Goal: Answer question/provide support: Share knowledge or assist other users

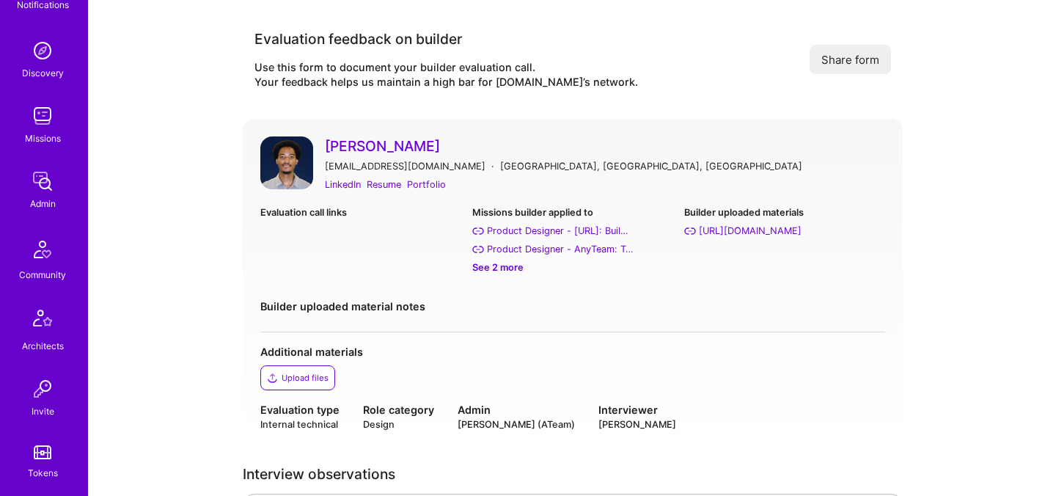
scroll to position [134, 0]
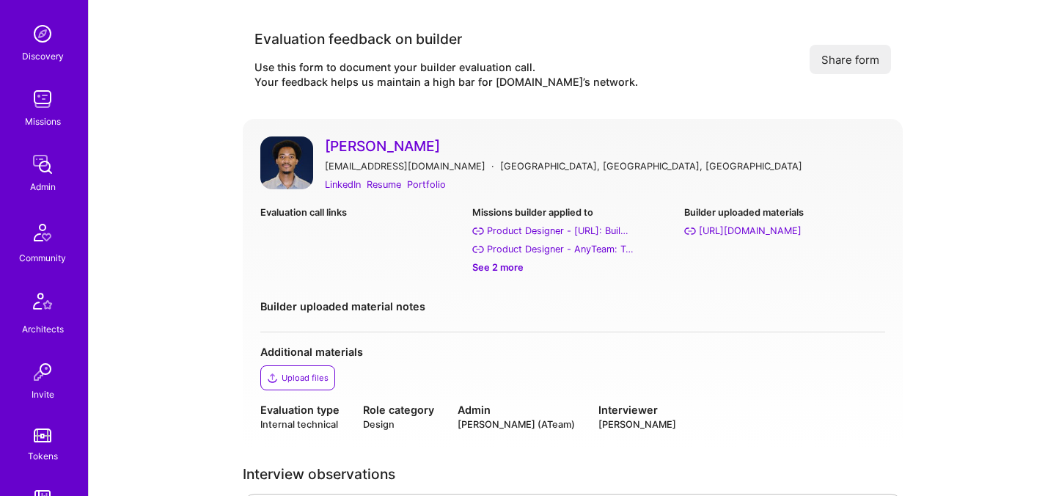
click at [361, 147] on link "Uba Obasi" at bounding box center [605, 145] width 560 height 19
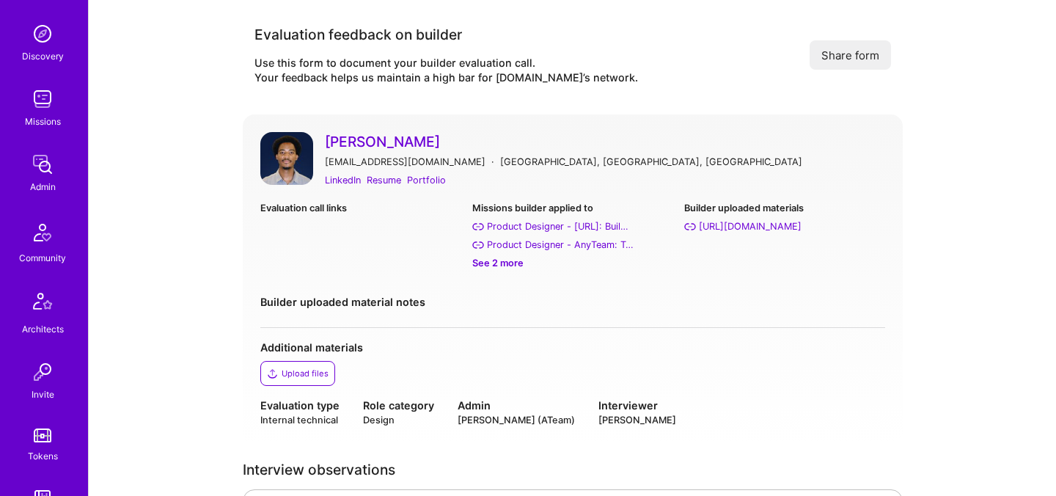
click at [505, 260] on div "See 2 more" at bounding box center [572, 262] width 200 height 15
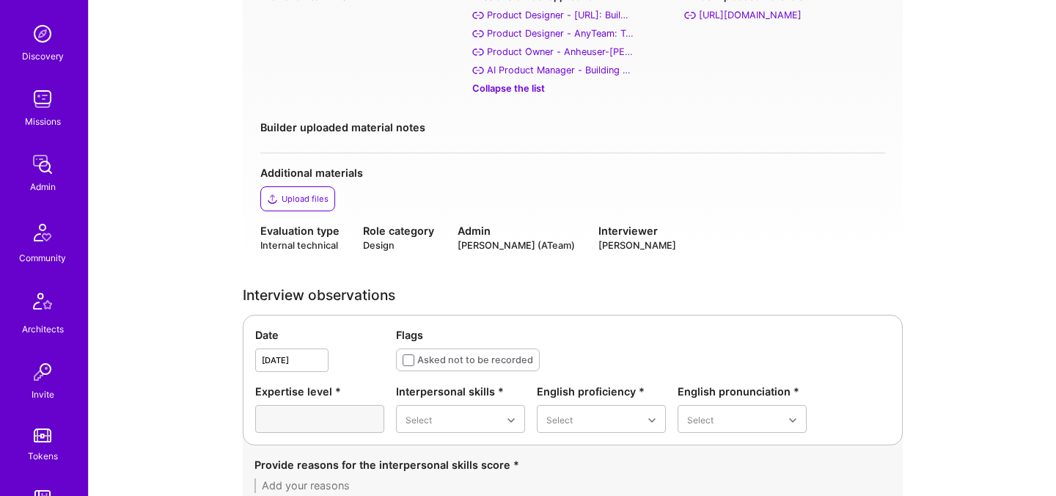
scroll to position [0, 0]
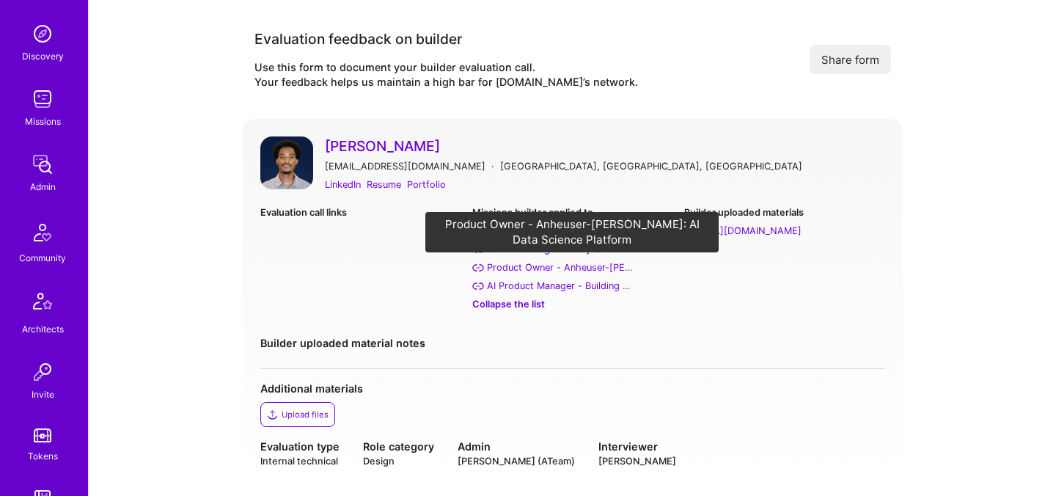
click at [597, 273] on div "Product Owner - Anheuser-Busch: AI Data Science Platform" at bounding box center [560, 267] width 147 height 15
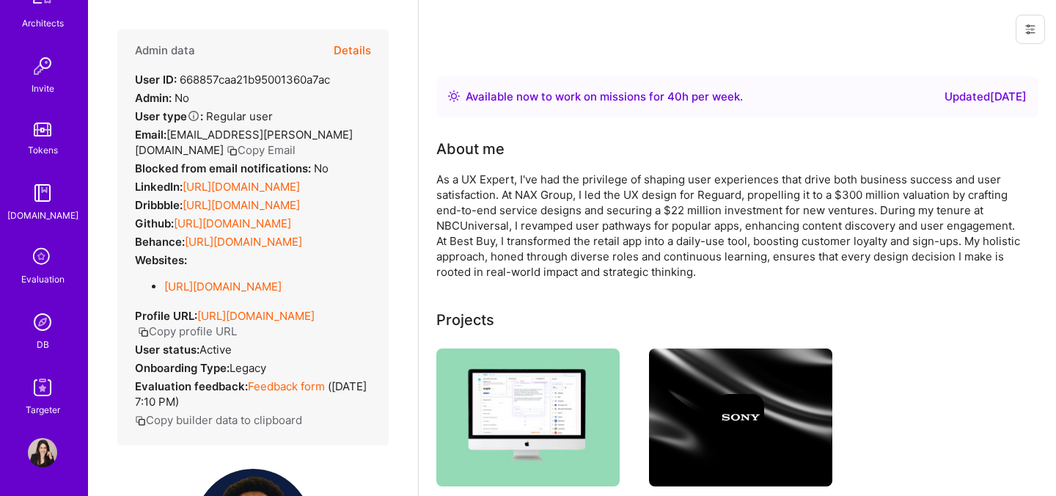
click at [359, 51] on button "Details" at bounding box center [352, 50] width 37 height 43
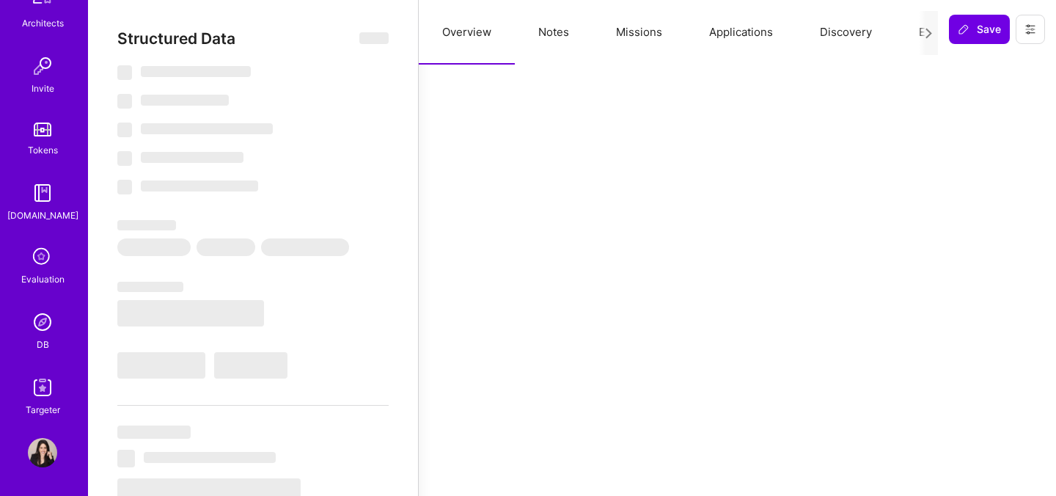
click at [732, 37] on button "Applications" at bounding box center [741, 32] width 111 height 65
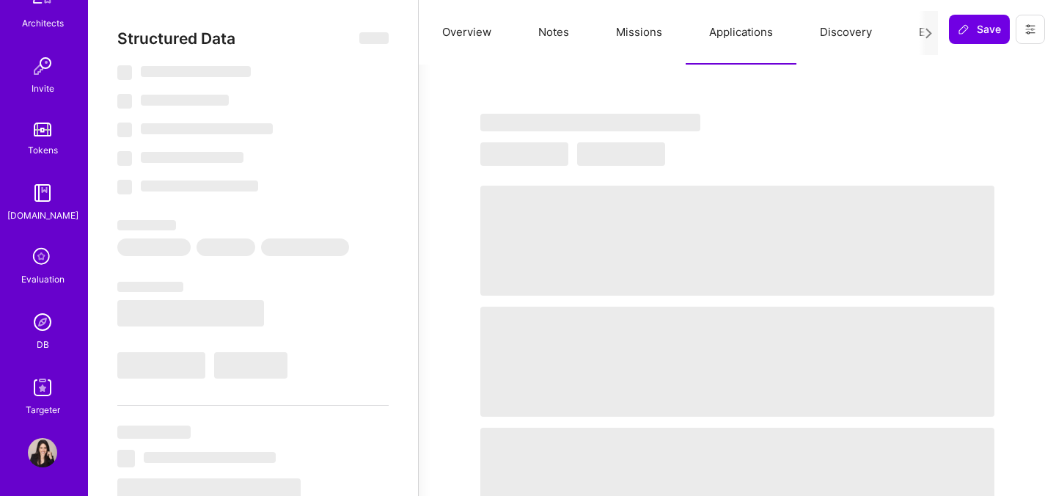
select select "Right Now"
select select "5"
select select "7"
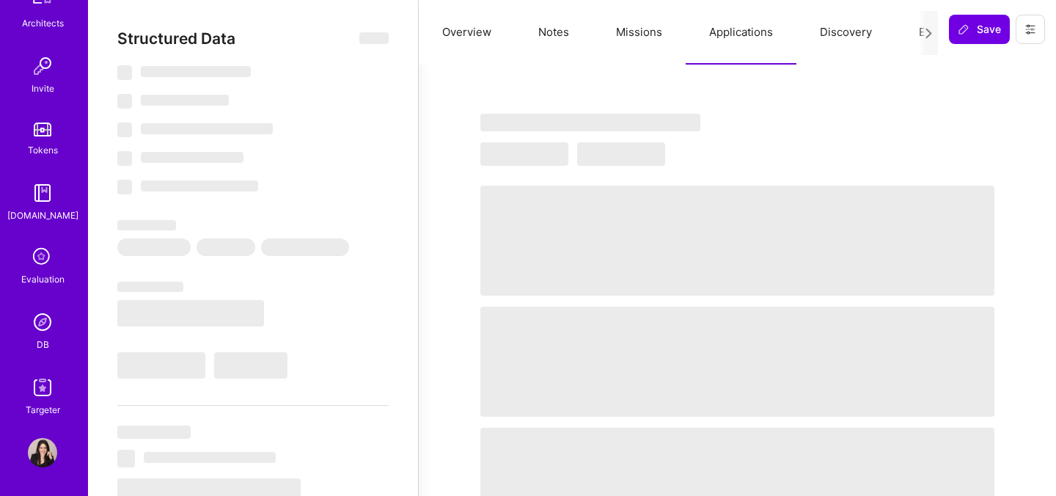
select select "US"
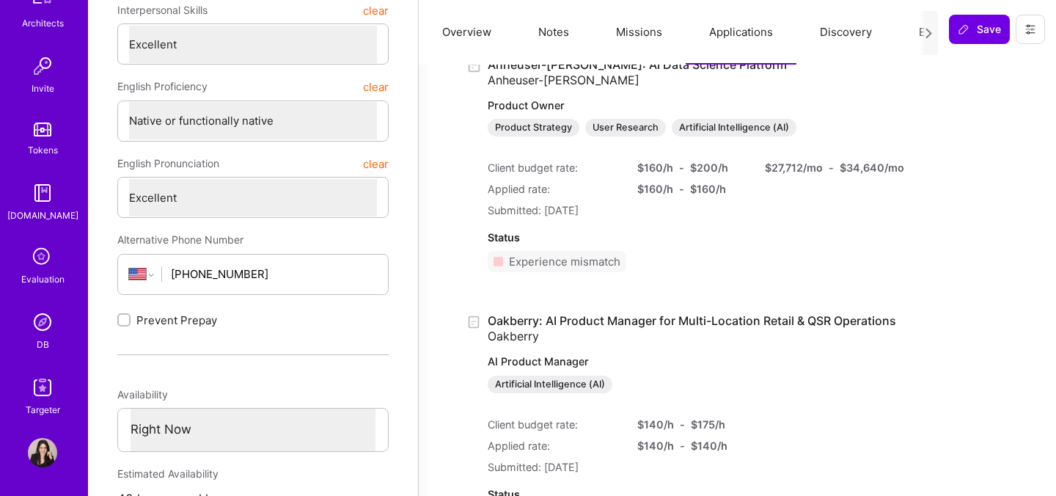
scroll to position [389, 0]
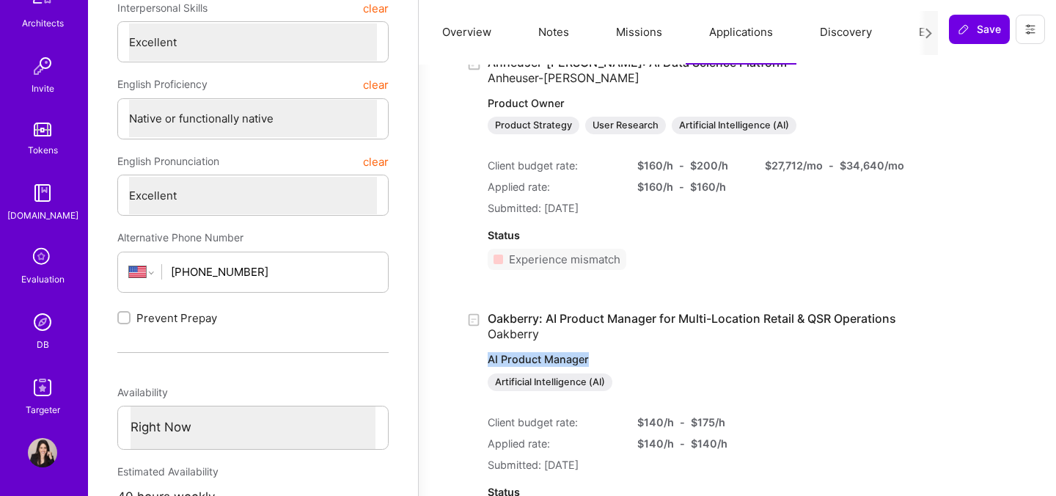
drag, startPoint x: 475, startPoint y: 362, endPoint x: 593, endPoint y: 362, distance: 118.8
click at [593, 362] on div "Oakberry: AI Product Manager for Multi-Location Retail & QSR Operations Oakberr…" at bounding box center [737, 424] width 543 height 227
copy p "AI Product Manager"
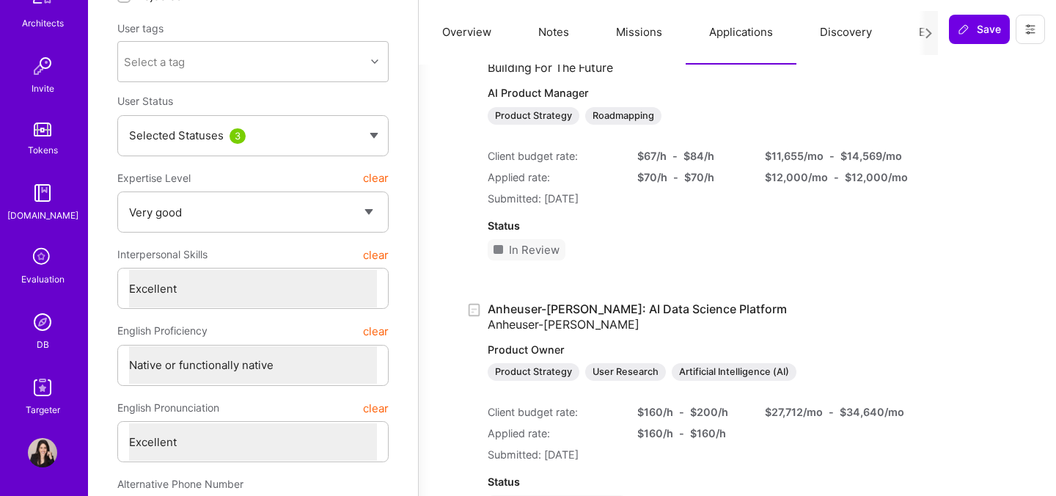
scroll to position [0, 0]
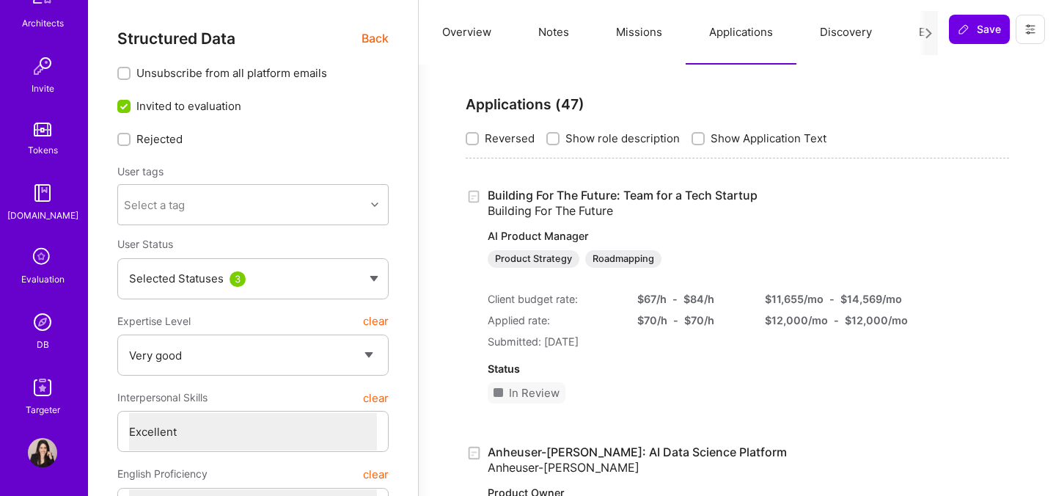
click at [648, 27] on button "Missions" at bounding box center [639, 32] width 93 height 65
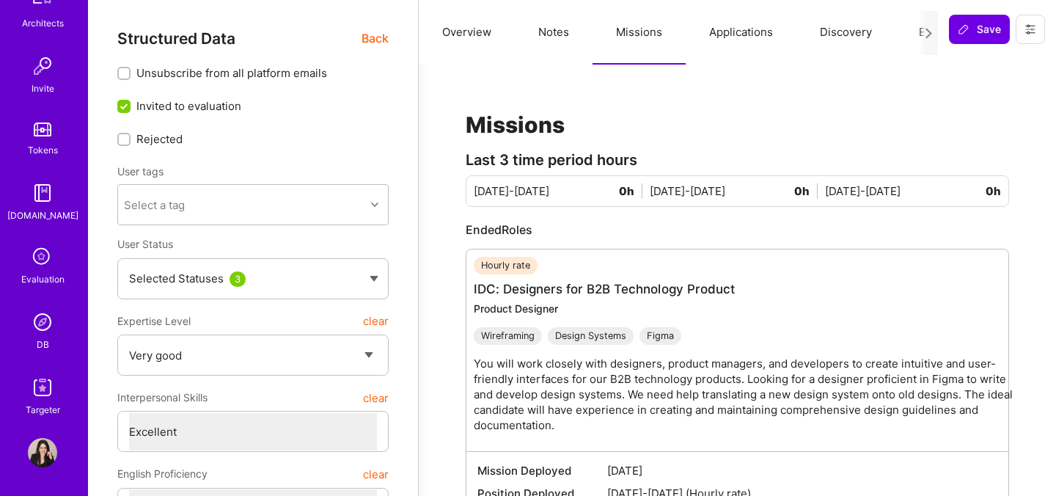
click at [375, 40] on span "Back" at bounding box center [375, 38] width 27 height 18
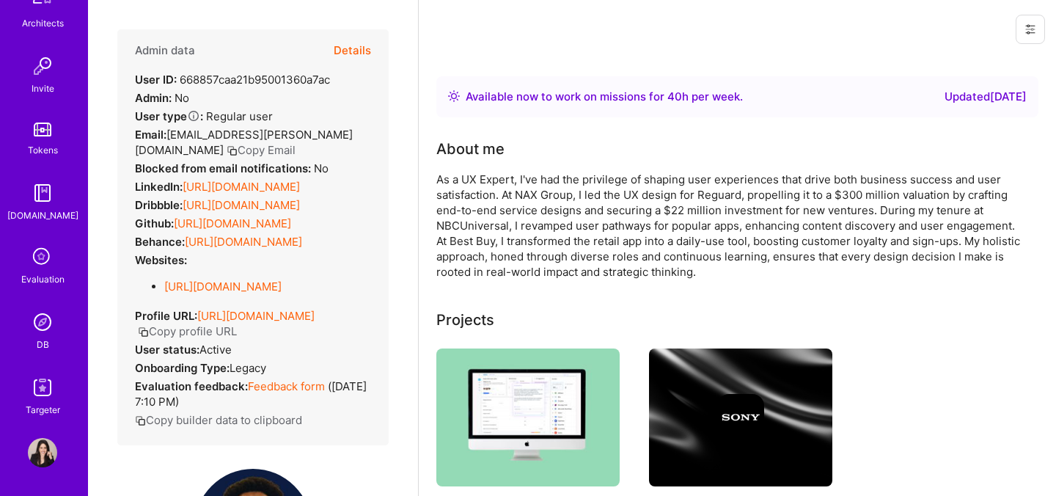
click at [359, 48] on button "Details" at bounding box center [352, 50] width 37 height 43
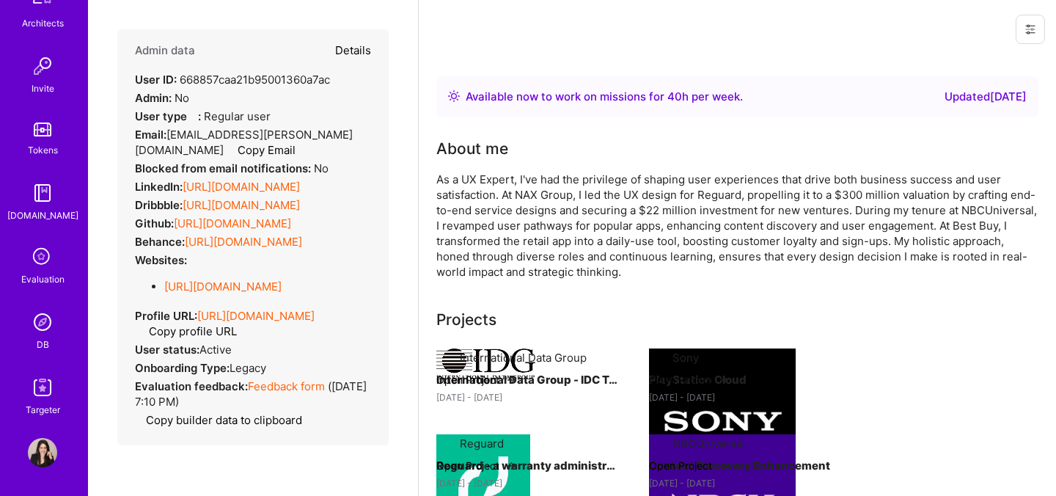
type textarea "x"
select select "5"
select select "7"
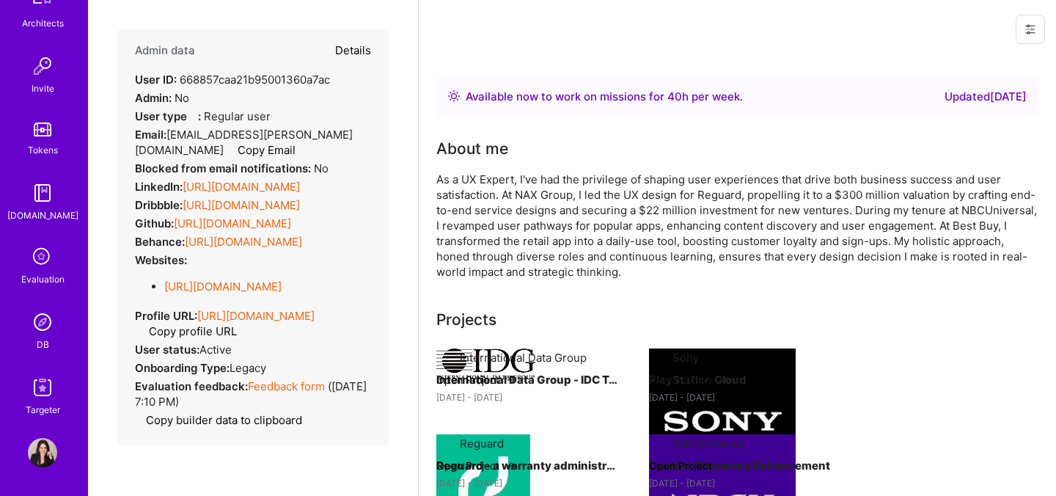
select select "US"
select select "Right Now"
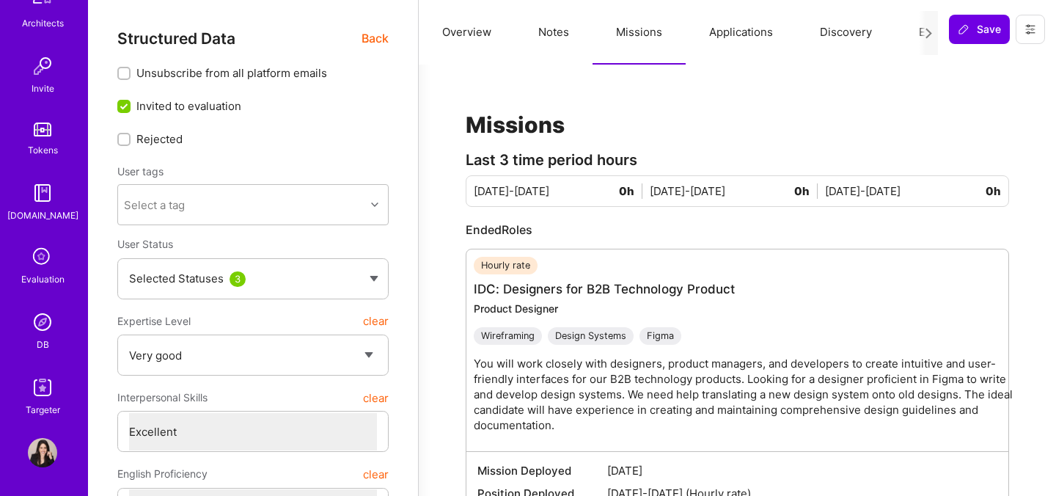
click at [904, 32] on button "Evaluation" at bounding box center [945, 32] width 100 height 65
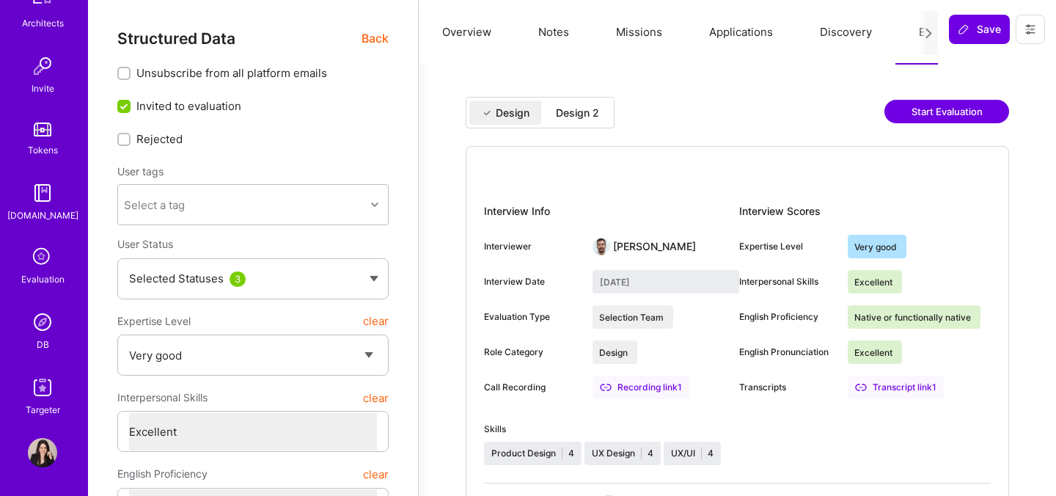
click at [571, 109] on div "Design 2" at bounding box center [577, 113] width 43 height 15
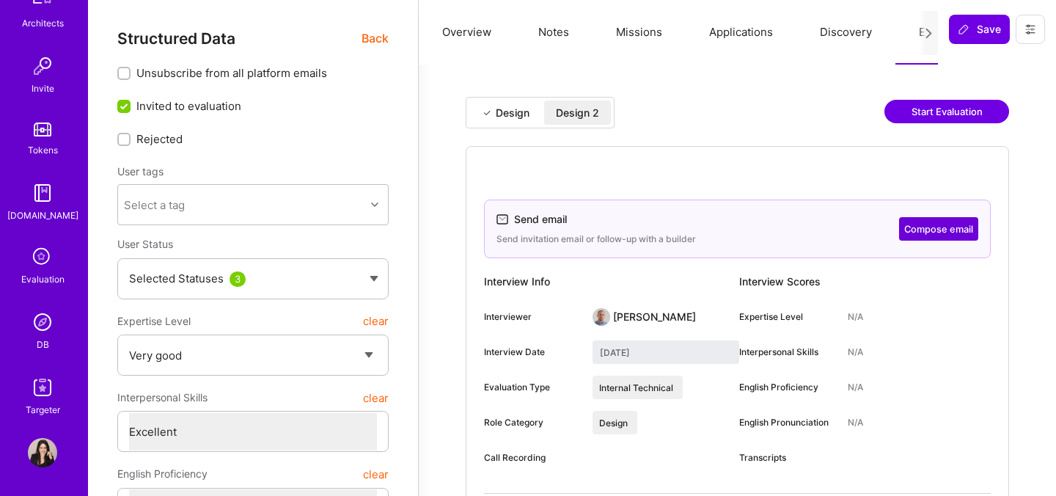
click at [519, 102] on div "Design" at bounding box center [505, 112] width 72 height 24
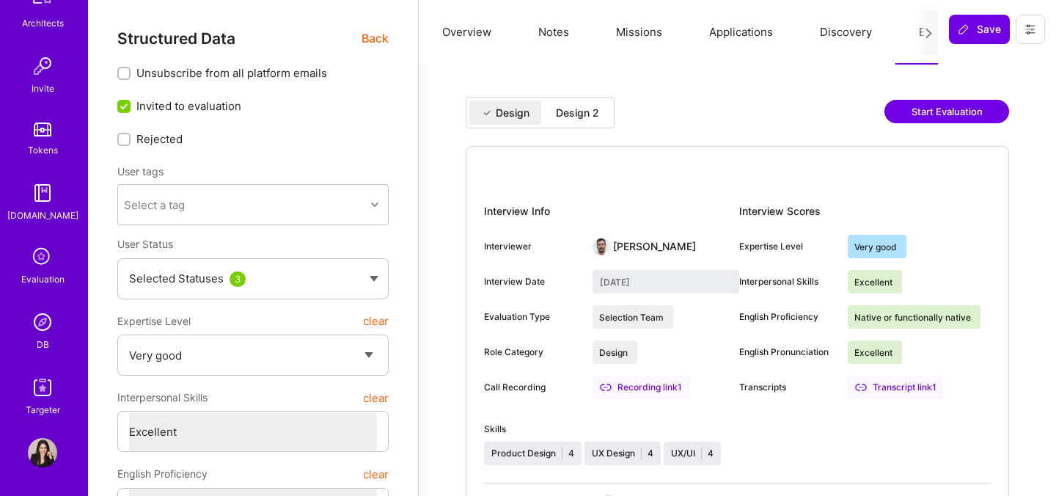
click at [571, 95] on div "Design Design 2 Start Evaluation Interview Info Interviewer Marcelo Nunez Inter…" at bounding box center [737, 502] width 602 height 841
click at [572, 117] on div "Design 2" at bounding box center [577, 113] width 43 height 15
type input "October 8, 2025"
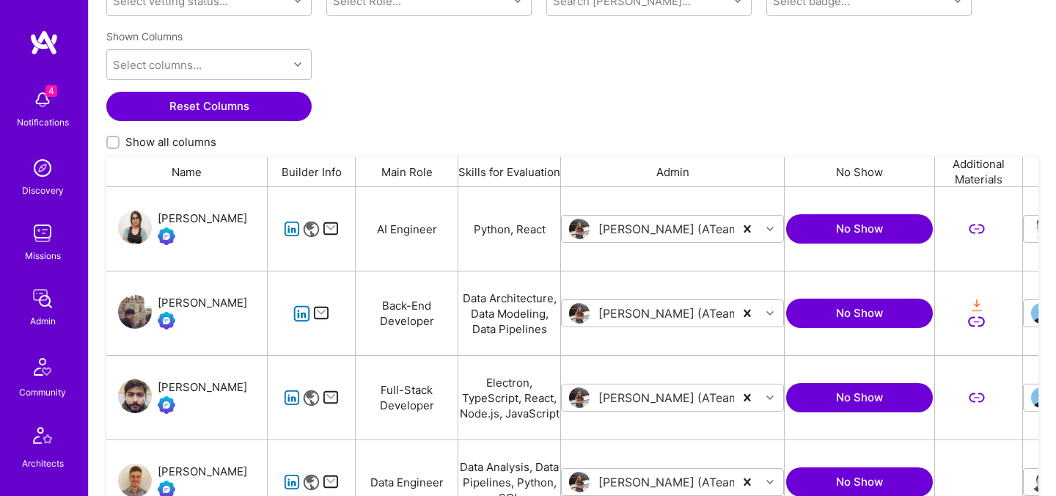
scroll to position [237, 0]
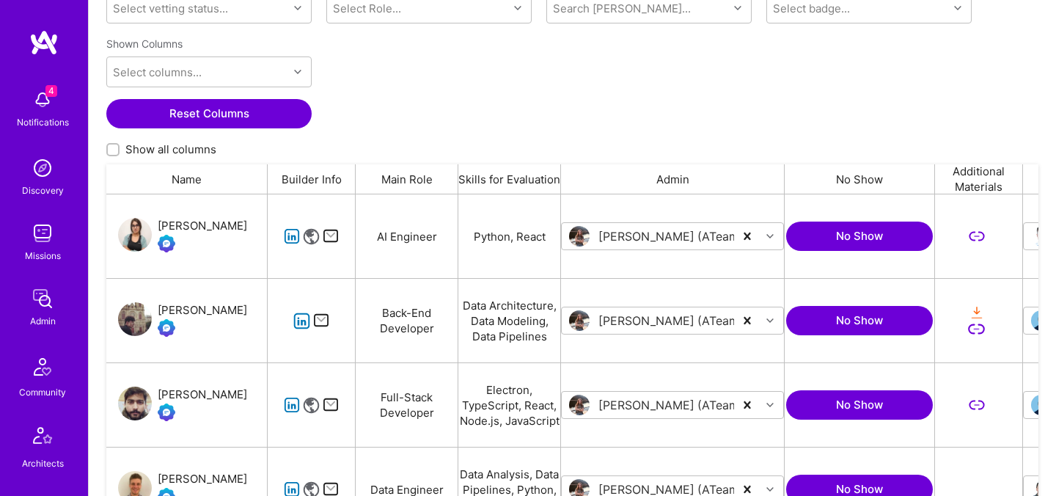
click at [173, 230] on div "[PERSON_NAME]" at bounding box center [202, 226] width 89 height 18
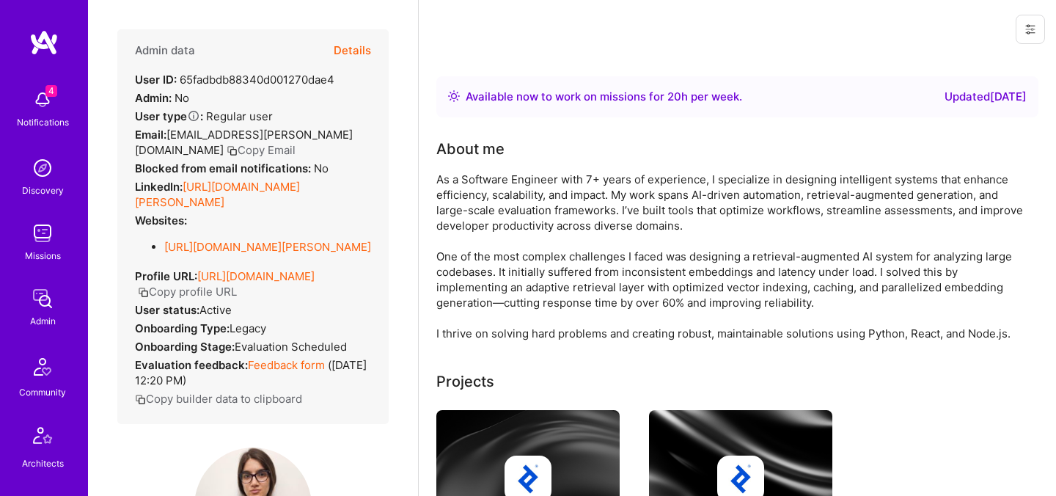
click at [351, 57] on button "Details" at bounding box center [352, 50] width 37 height 43
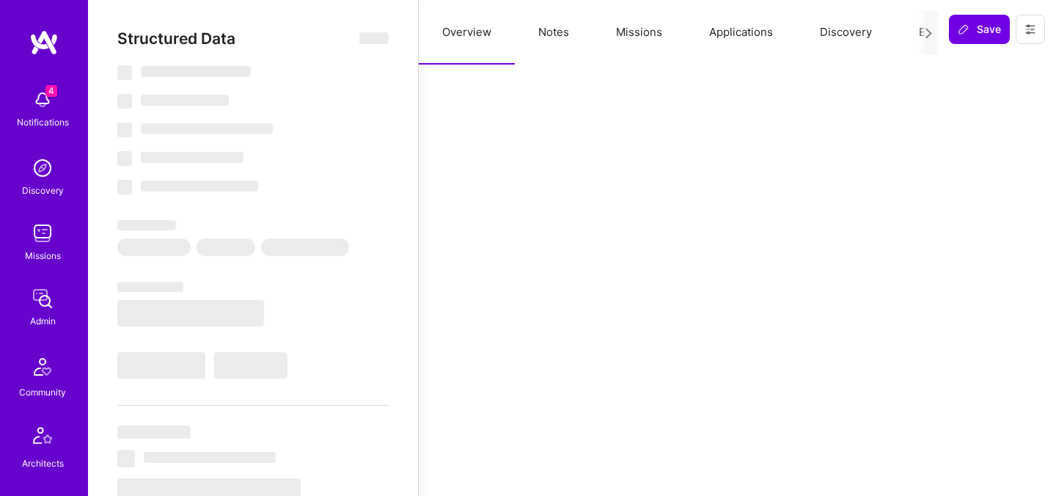
select select "Right Now"
select select "Verified"
select select "US"
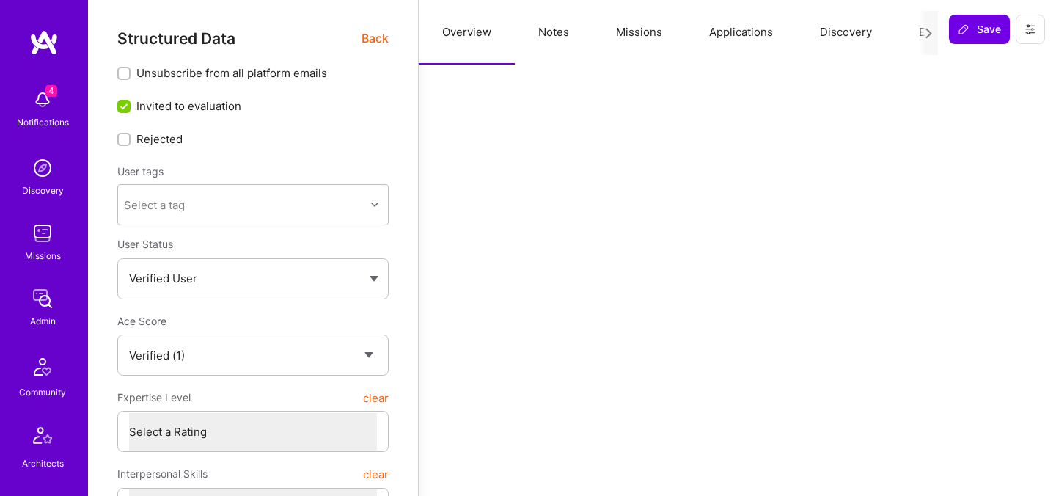
click at [1026, 33] on icon at bounding box center [1031, 29] width 12 height 12
click at [956, 63] on button "Login as Nane" at bounding box center [977, 62] width 136 height 37
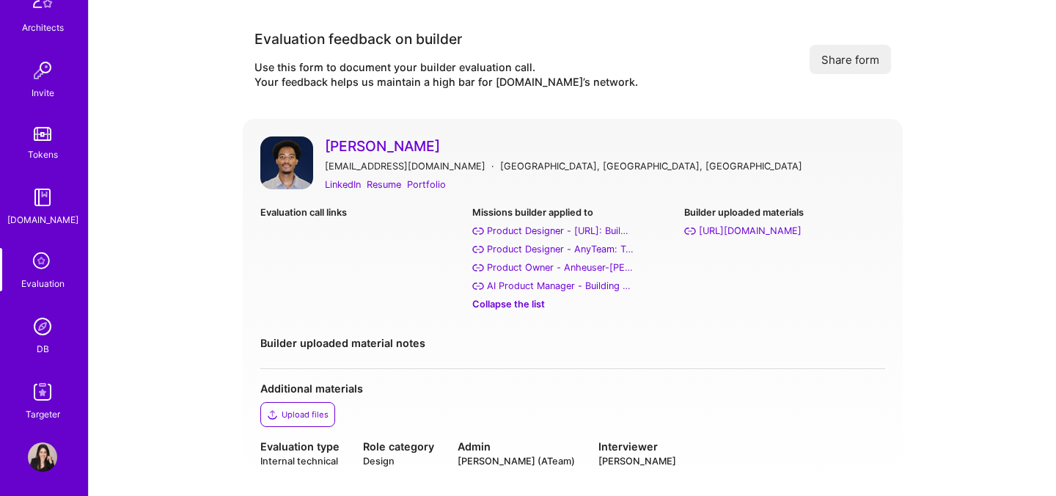
scroll to position [440, 0]
click at [48, 325] on img at bounding box center [42, 321] width 29 height 29
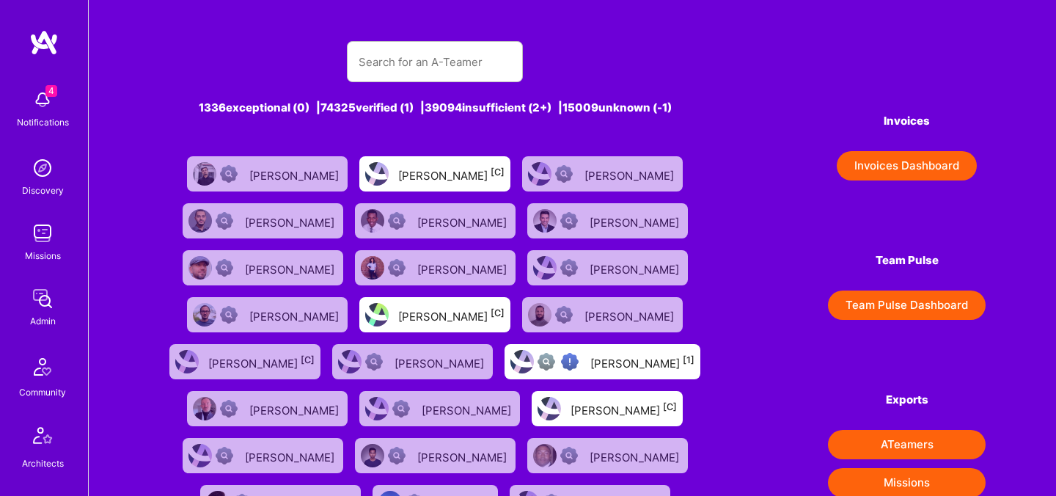
click at [279, 177] on div "Arijit Das" at bounding box center [295, 173] width 92 height 19
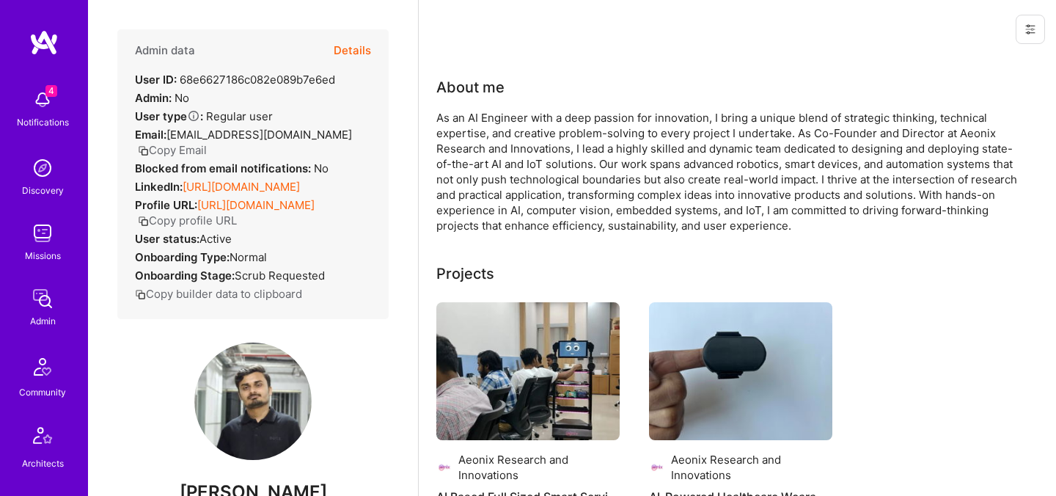
click at [362, 56] on button "Details" at bounding box center [352, 50] width 37 height 43
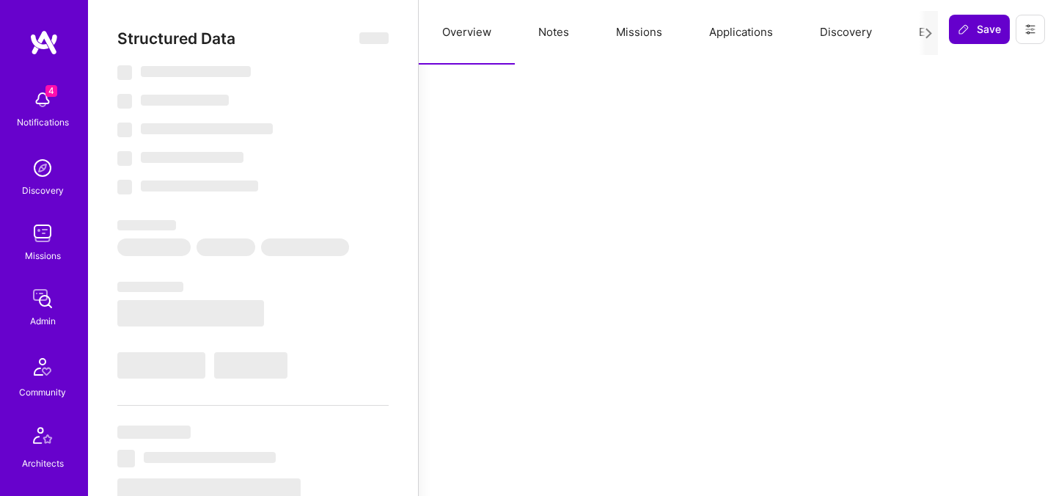
select select "US"
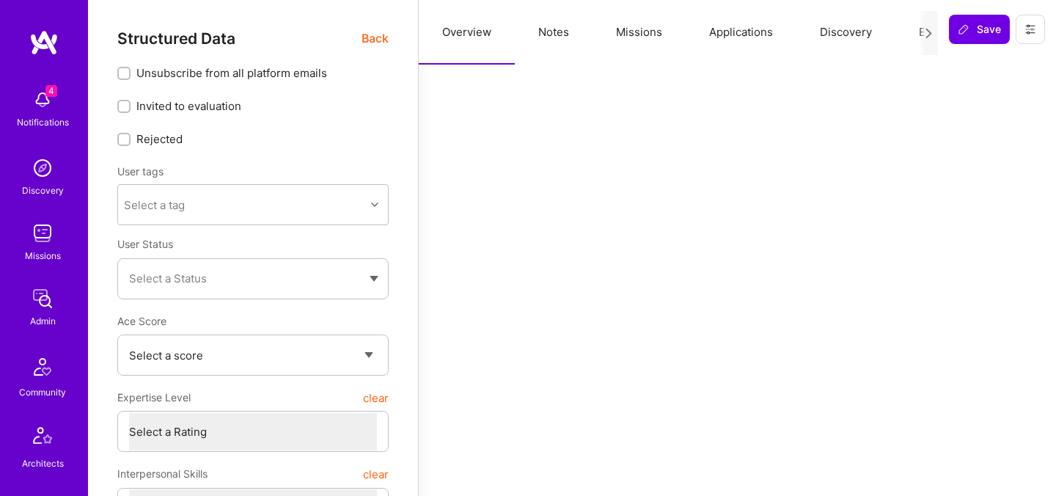
click at [904, 34] on button "Evaluation" at bounding box center [945, 32] width 100 height 65
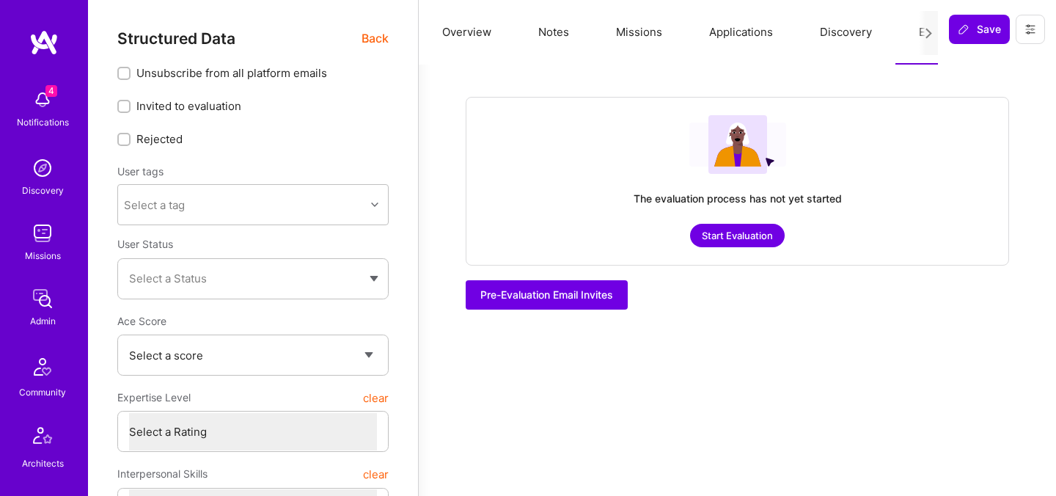
click at [773, 225] on button "Start Evaluation" at bounding box center [737, 235] width 95 height 23
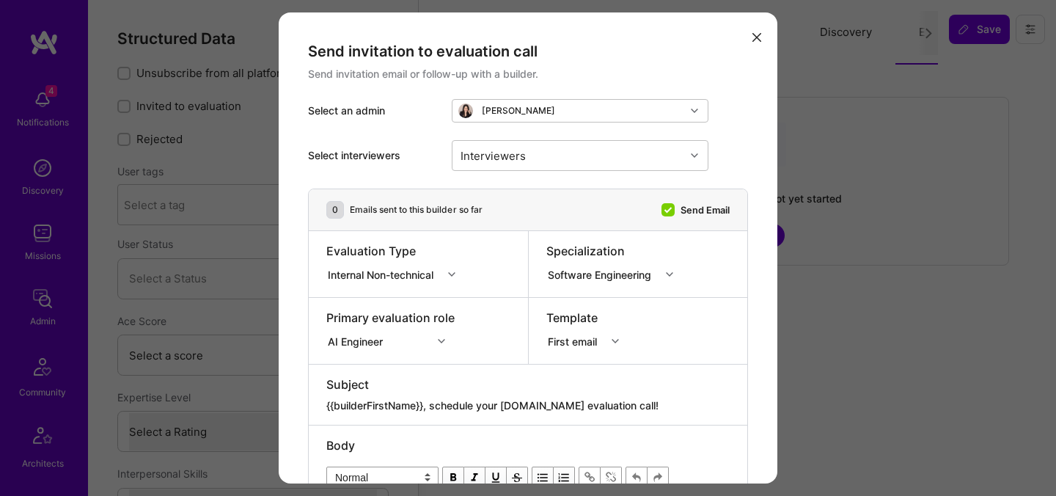
scroll to position [82, 0]
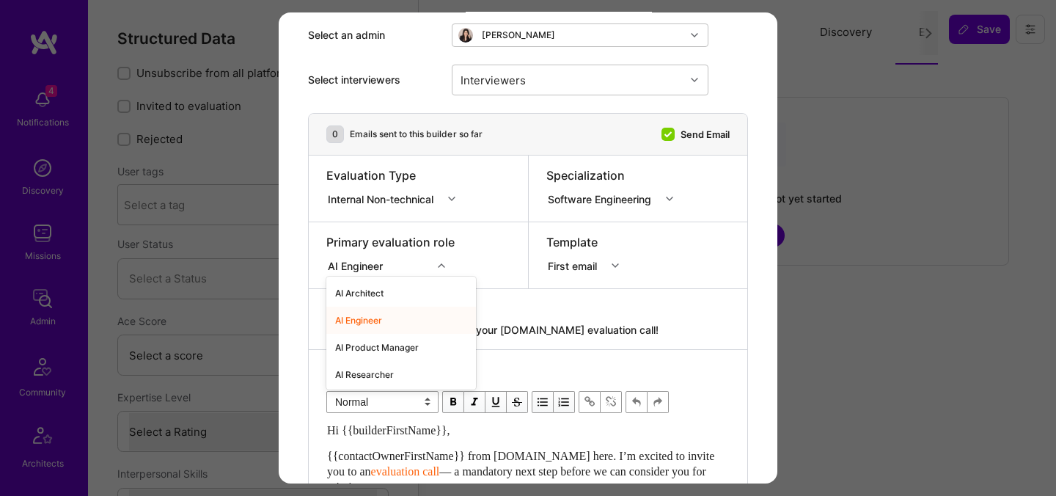
click at [446, 271] on div "option AI Engineer focused, 2 of 70. 70 results available. Use Up and Down to c…" at bounding box center [390, 263] width 128 height 15
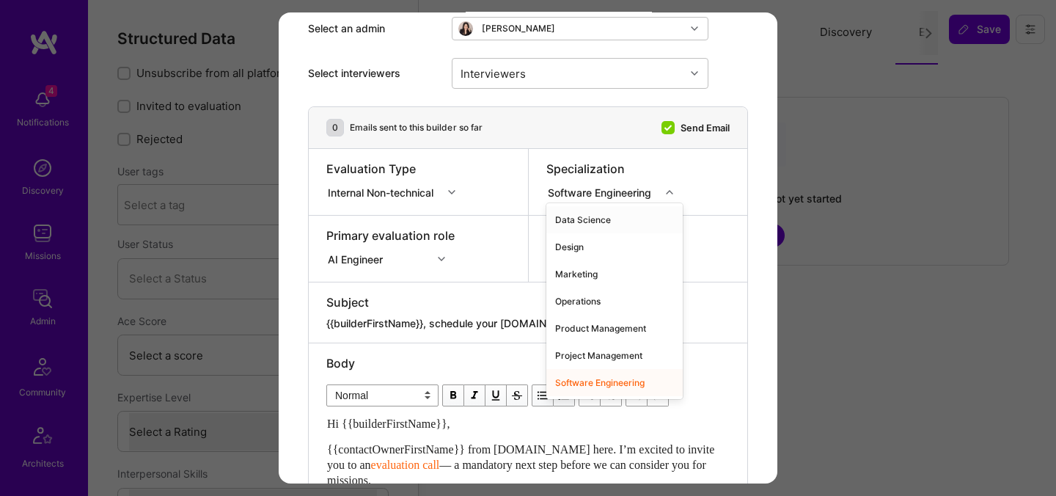
click at [585, 192] on div "Software Engineering" at bounding box center [602, 191] width 109 height 15
click at [604, 188] on div "Software Engineering" at bounding box center [602, 191] width 109 height 15
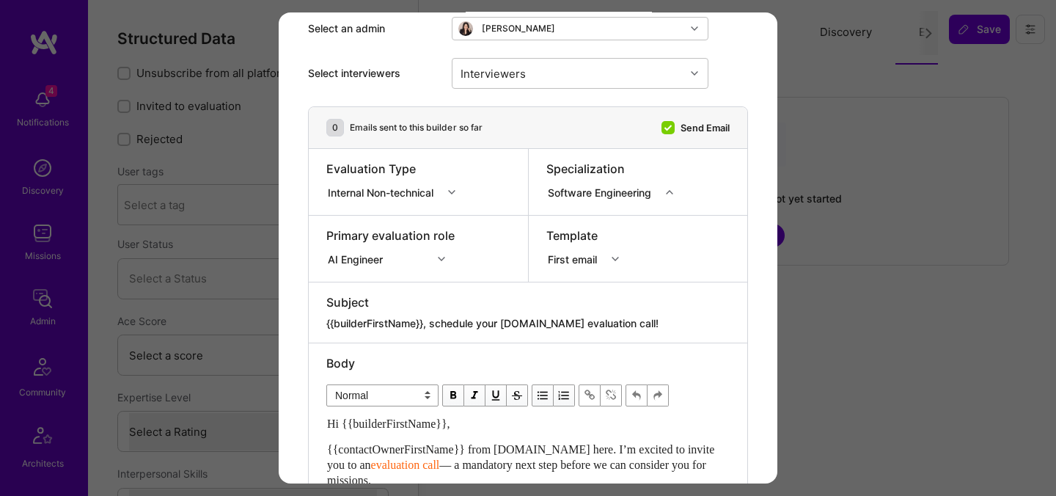
click at [607, 188] on div "Software Engineering" at bounding box center [602, 191] width 109 height 15
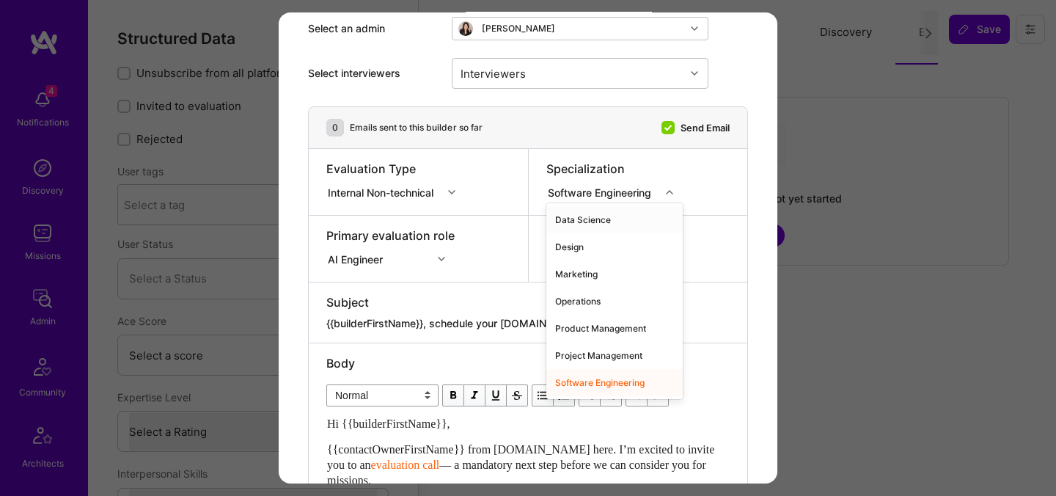
click at [564, 196] on div "Software Engineering" at bounding box center [602, 191] width 109 height 15
click at [576, 301] on div "Operations" at bounding box center [614, 300] width 136 height 27
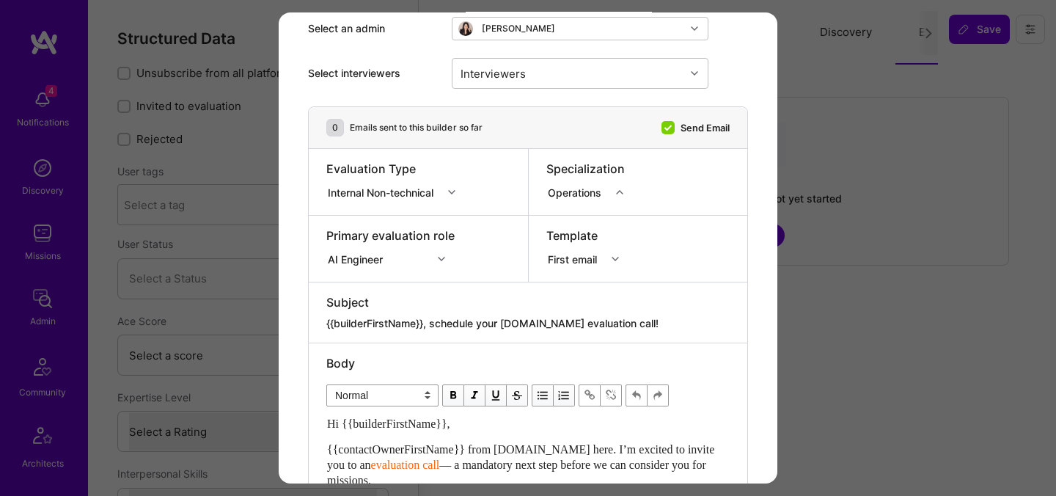
click at [444, 270] on div "Primary evaluation role AI Engineer" at bounding box center [418, 249] width 219 height 66
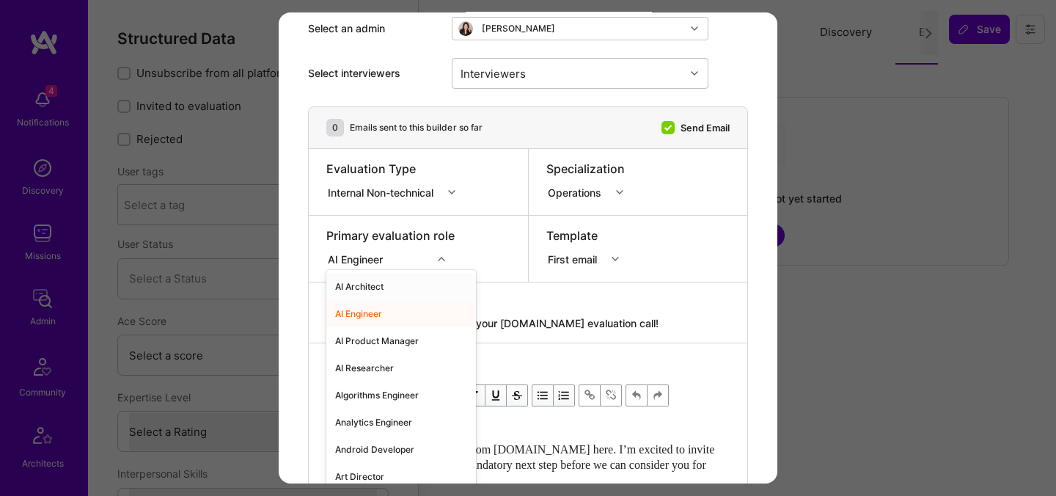
click at [453, 256] on div "modal" at bounding box center [443, 258] width 23 height 19
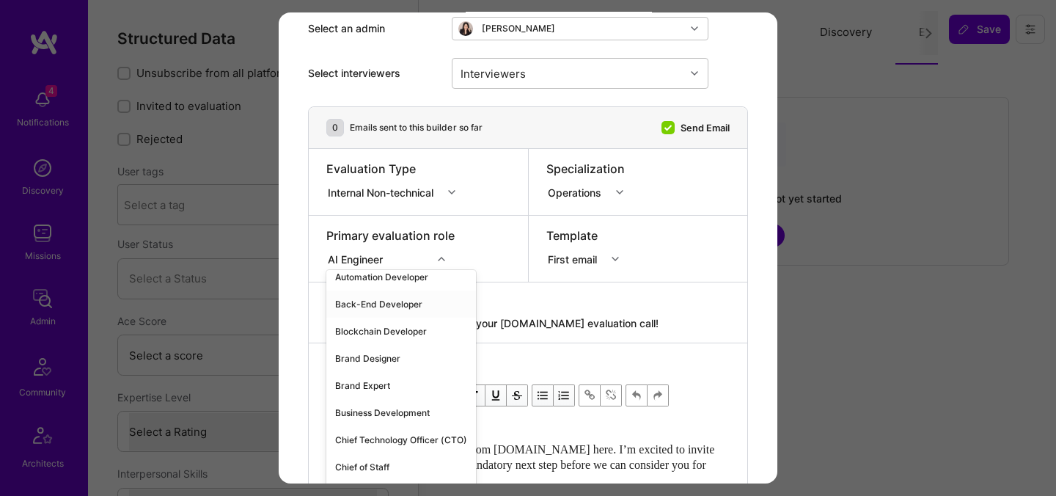
scroll to position [249, 0]
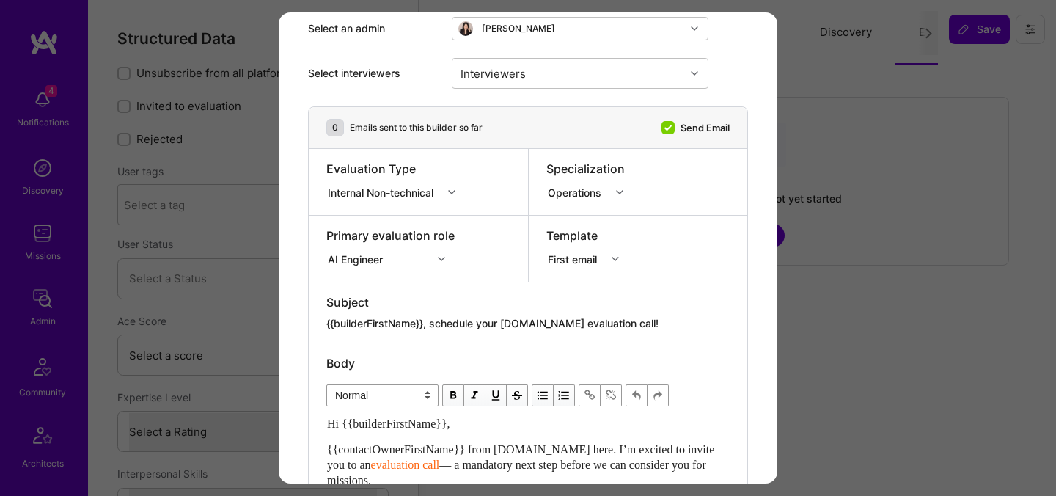
click at [756, 56] on div "Send invitation to evaluation call Send invitation email or follow-up with a bu…" at bounding box center [528, 466] width 499 height 1073
click at [880, 152] on div "Send invitation to evaluation call Send invitation email or follow-up with a bu…" at bounding box center [528, 248] width 1056 height 496
